Goal: Information Seeking & Learning: Learn about a topic

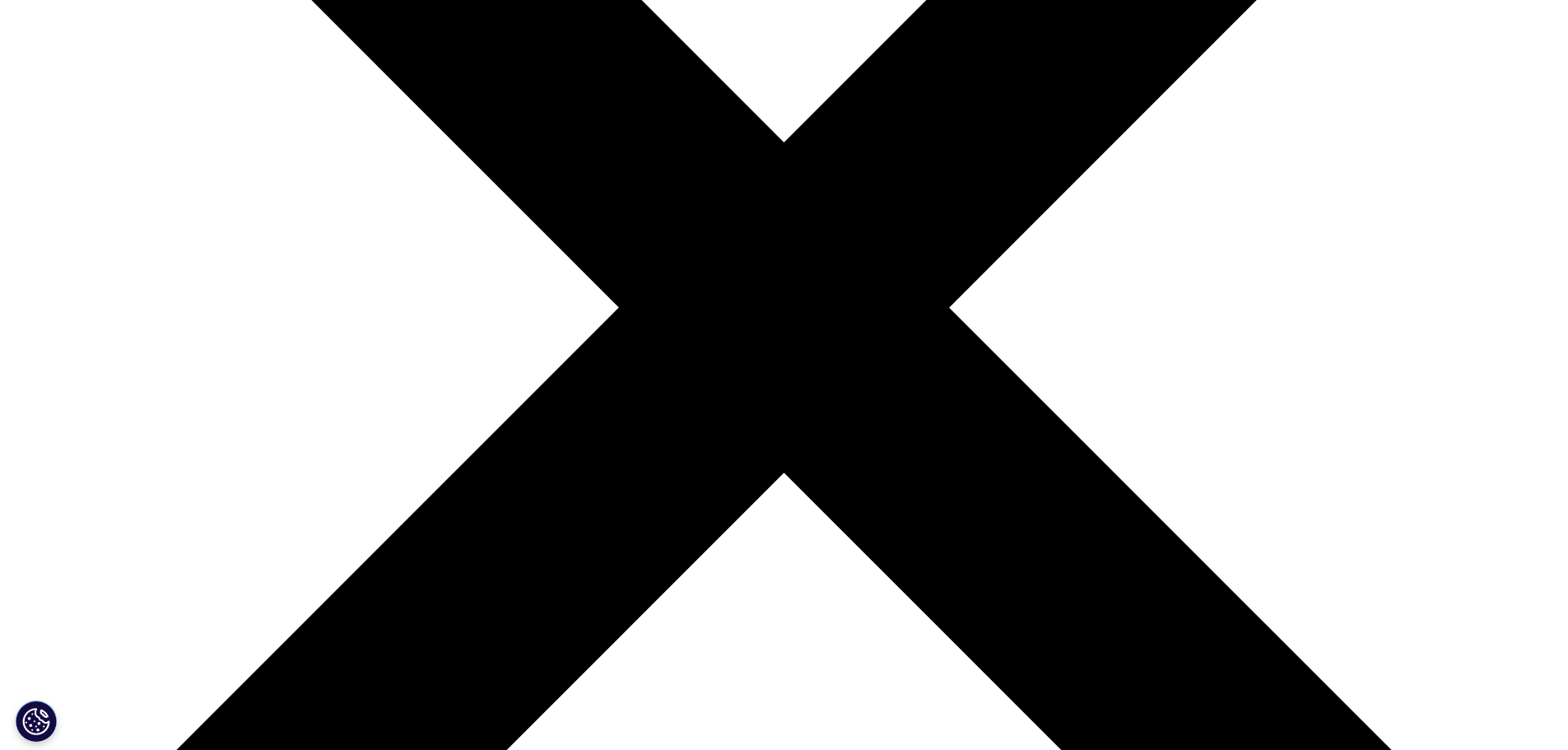
scroll to position [576, 0]
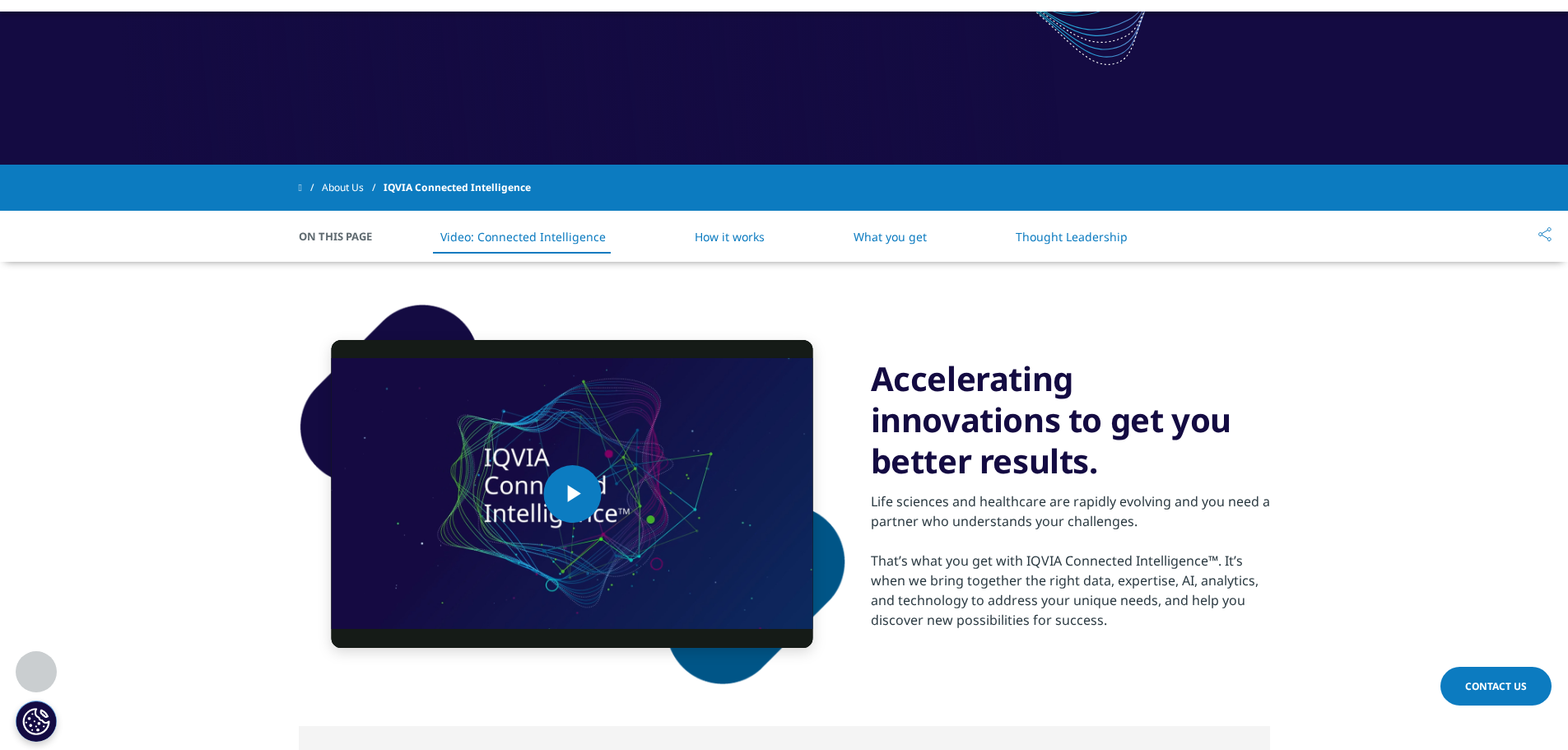
click at [721, 240] on link "How it works" at bounding box center [730, 236] width 70 height 16
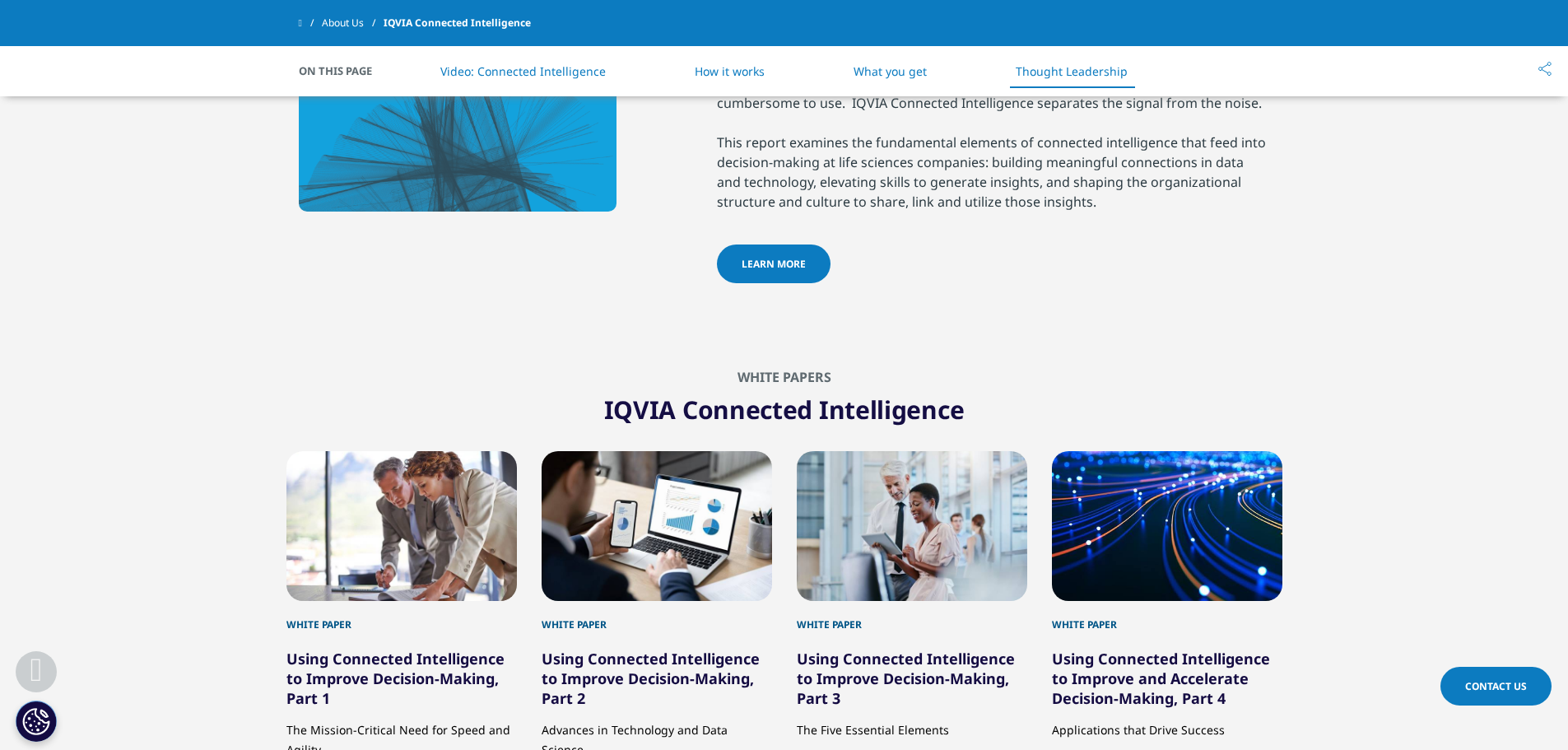
scroll to position [2683, 0]
